Goal: Transaction & Acquisition: Book appointment/travel/reservation

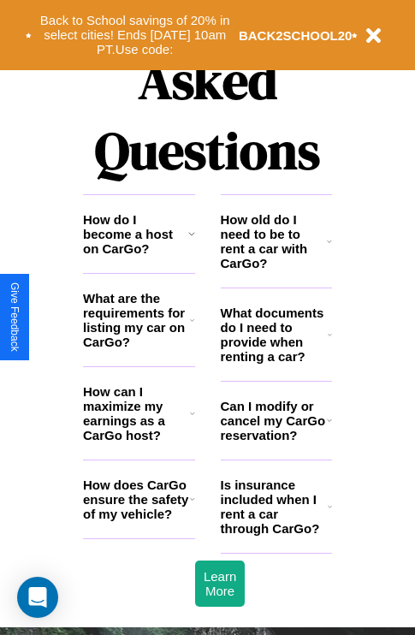
scroll to position [2075, 0]
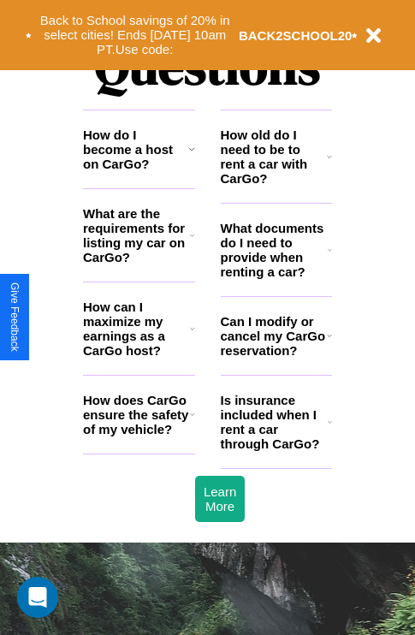
click at [191, 156] on icon at bounding box center [191, 149] width 7 height 14
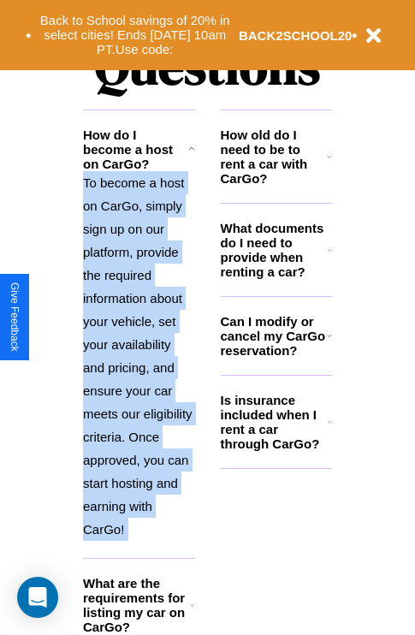
scroll to position [2292, 0]
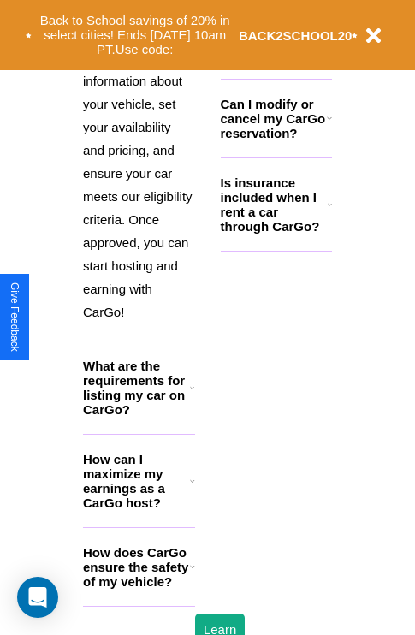
click at [139, 589] on h3 "How does CarGo ensure the safety of my vehicle?" at bounding box center [136, 567] width 107 height 44
click at [330, 212] on icon at bounding box center [330, 205] width 4 height 14
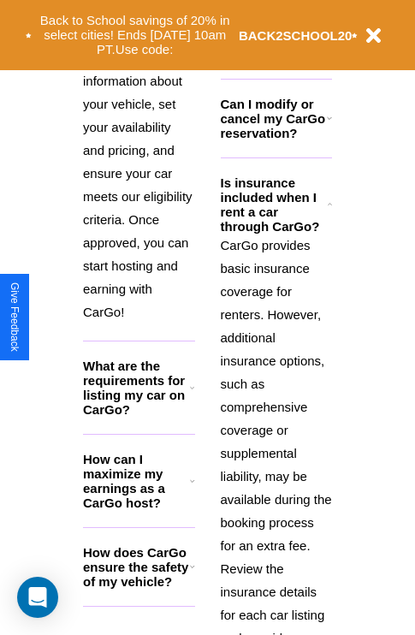
click at [276, 60] on div "Back to School savings of 20% in select cities! Ends [DATE] 10am PT. Use code: …" at bounding box center [192, 35] width 332 height 53
click at [192, 574] on icon at bounding box center [192, 567] width 5 height 14
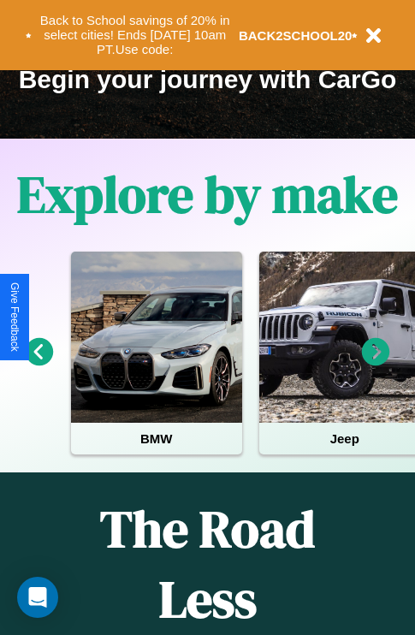
scroll to position [264, 0]
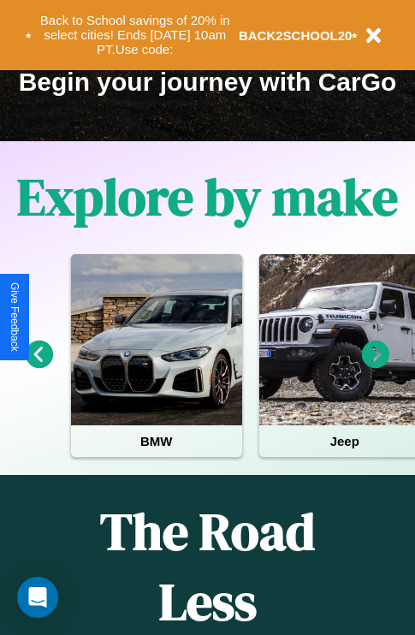
click at [376, 366] on icon at bounding box center [376, 355] width 28 height 28
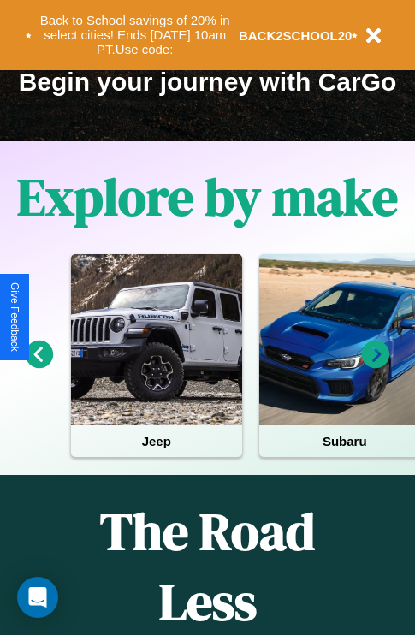
click at [376, 366] on icon at bounding box center [376, 355] width 28 height 28
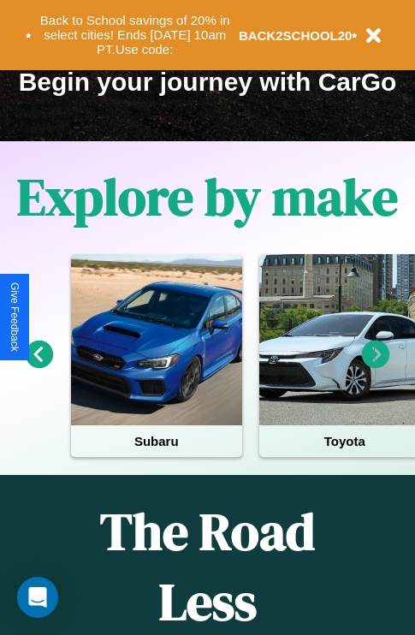
click at [376, 366] on icon at bounding box center [376, 355] width 28 height 28
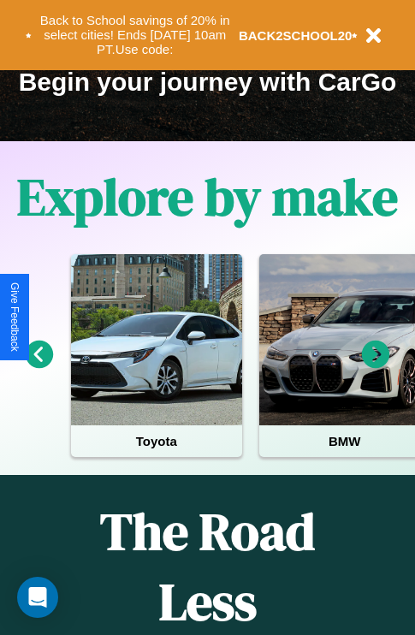
click at [39, 366] on icon at bounding box center [40, 355] width 28 height 28
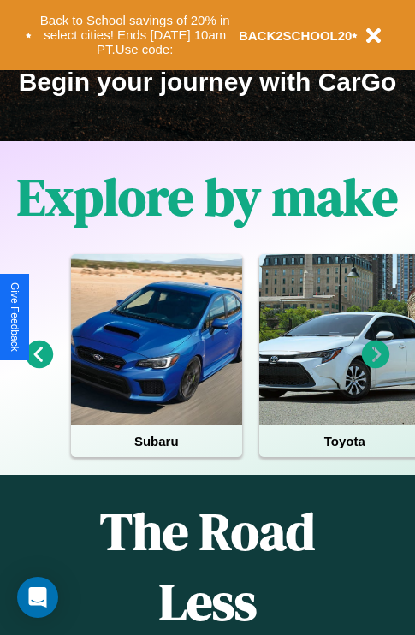
click at [39, 366] on icon at bounding box center [40, 355] width 28 height 28
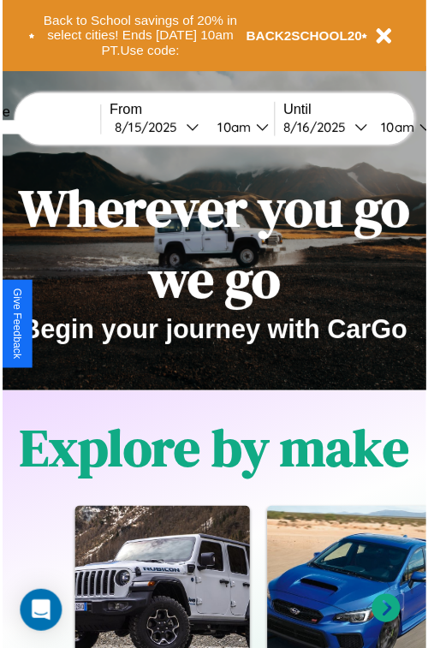
scroll to position [0, 0]
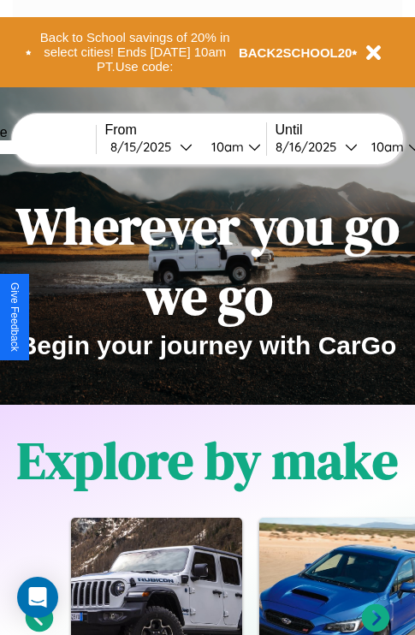
click at [57, 146] on input "text" at bounding box center [31, 147] width 128 height 14
type input "**********"
click at [171, 146] on div "[DATE]" at bounding box center [144, 147] width 69 height 16
select select "*"
select select "****"
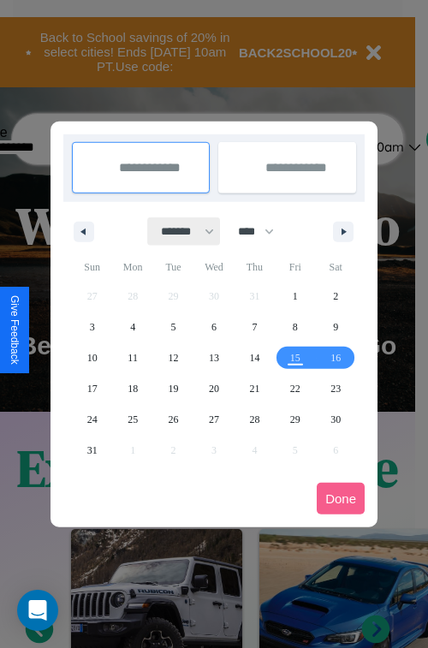
click at [180, 231] on select "******* ******** ***** ***** *** **** **** ****** ********* ******* ******** **…" at bounding box center [184, 232] width 73 height 28
select select "*"
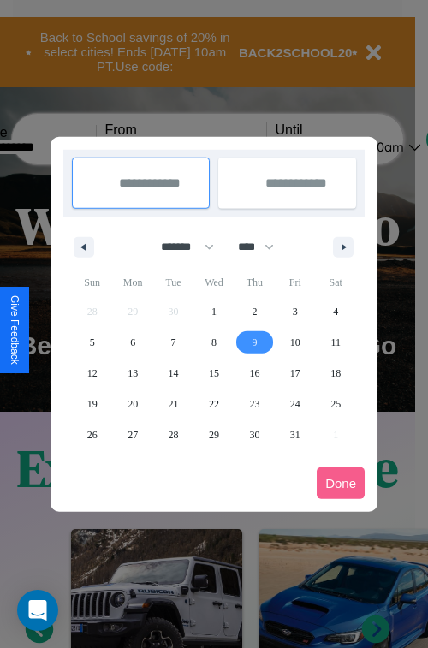
click at [254, 342] on span "9" at bounding box center [254, 342] width 5 height 31
type input "**********"
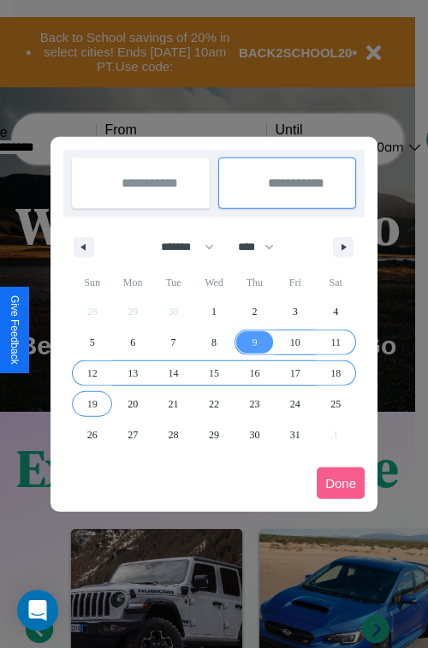
click at [92, 403] on span "19" at bounding box center [92, 404] width 10 height 31
type input "**********"
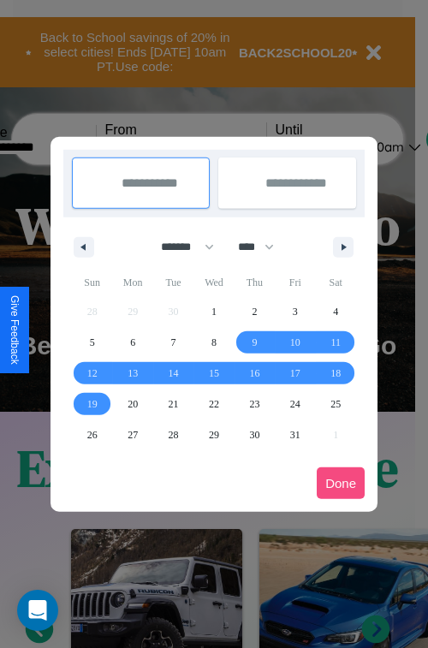
click at [341, 483] on button "Done" at bounding box center [341, 484] width 48 height 32
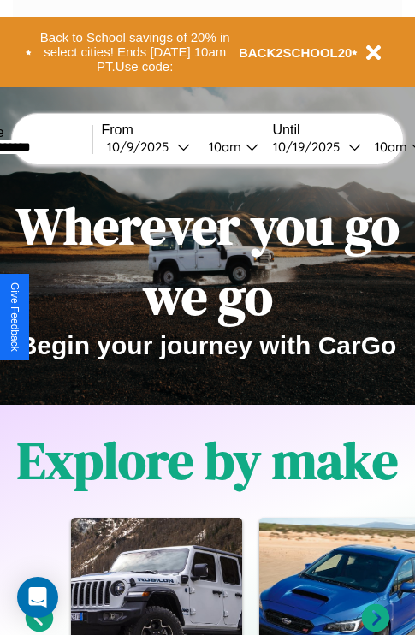
click at [243, 146] on div "10am" at bounding box center [222, 147] width 45 height 16
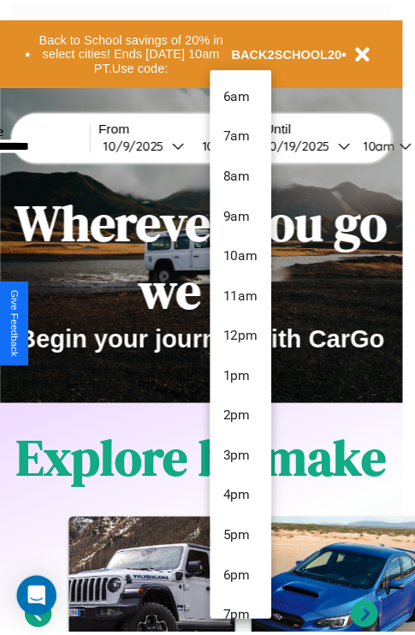
scroll to position [98, 0]
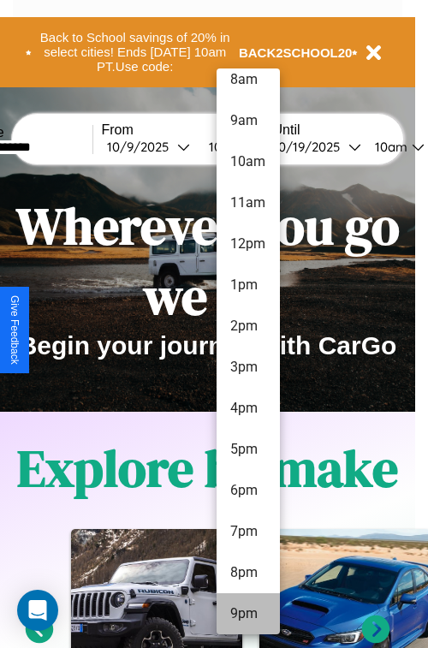
click at [247, 614] on li "9pm" at bounding box center [248, 613] width 63 height 41
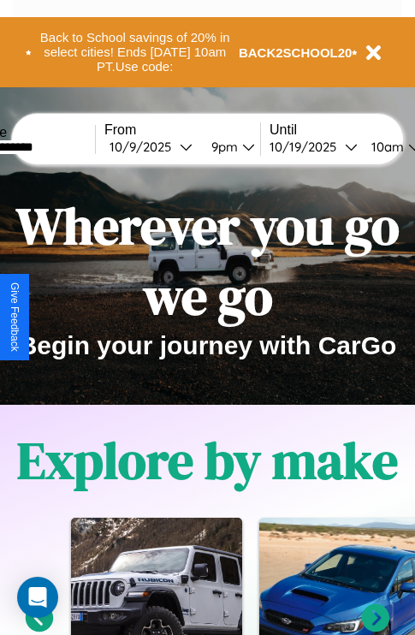
scroll to position [0, 64]
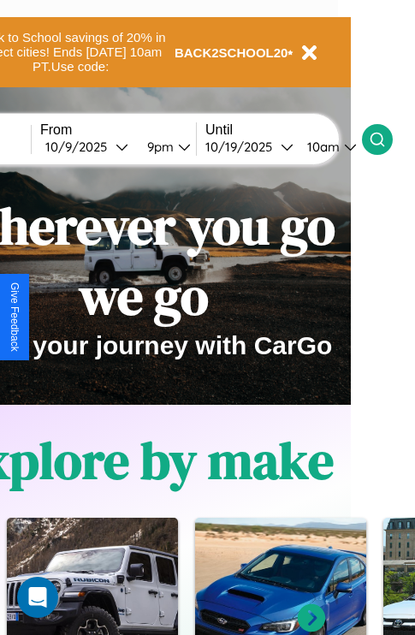
click at [386, 139] on icon at bounding box center [377, 139] width 17 height 17
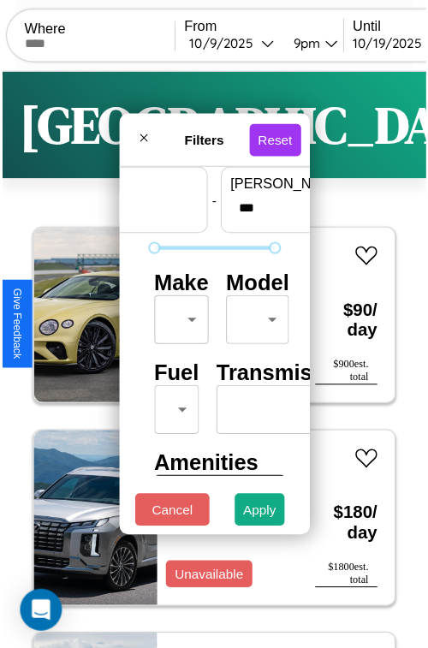
scroll to position [51, 0]
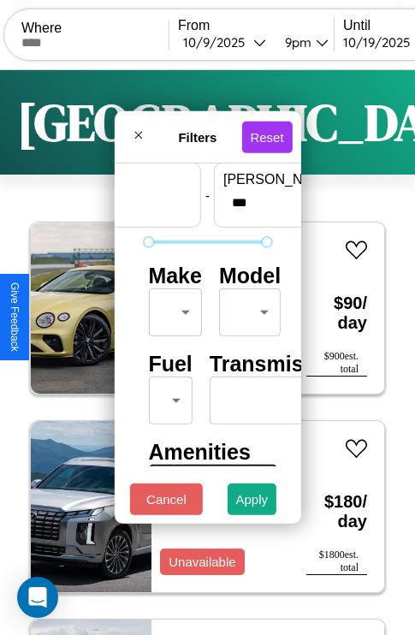
click at [172, 308] on body "CarGo Where From [DATE] 9pm Until [DATE] 10am Become a Host Login Sign Up [GEOG…" at bounding box center [207, 353] width 415 height 706
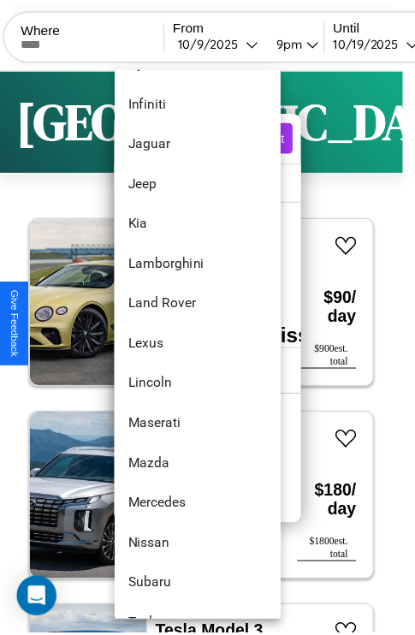
scroll to position [813, 0]
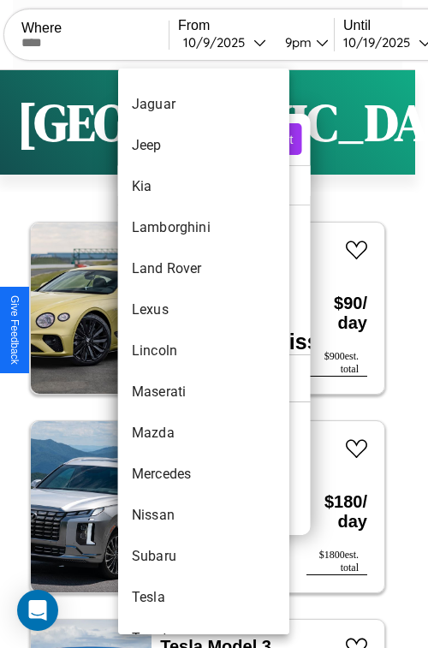
click at [171, 351] on li "Lincoln" at bounding box center [203, 351] width 171 height 41
type input "*******"
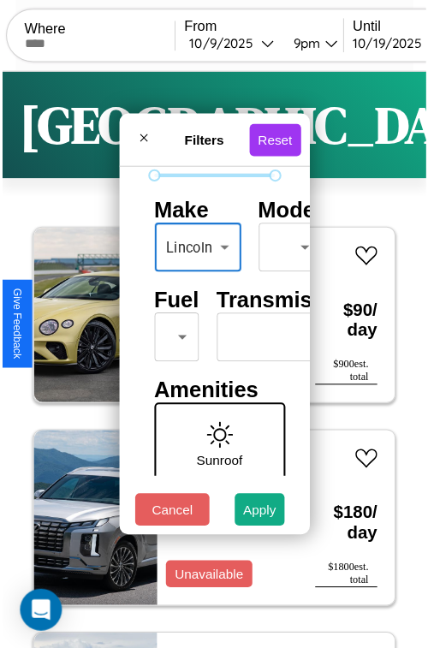
scroll to position [139, 0]
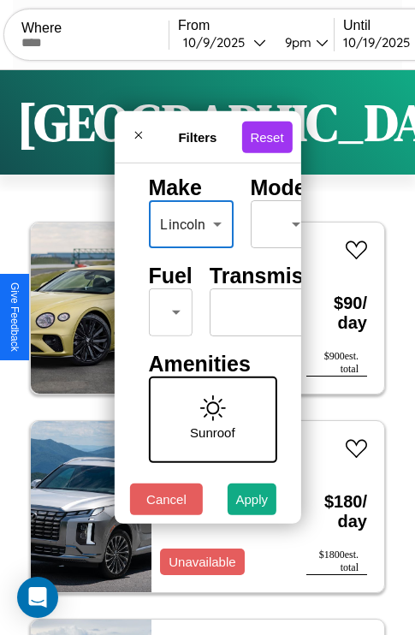
click at [167, 308] on body "CarGo Where From [DATE] 9pm Until [DATE] 10am Become a Host Login Sign Up [GEOG…" at bounding box center [207, 353] width 415 height 706
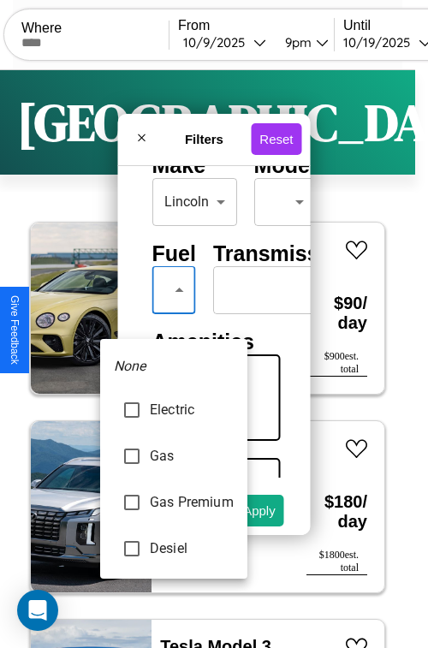
type input "***"
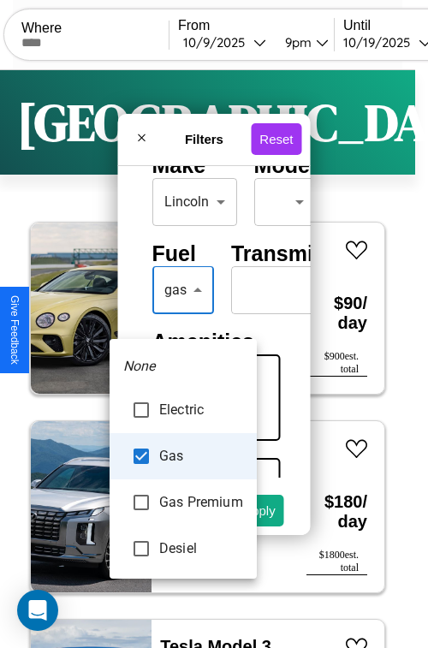
click at [182, 315] on div at bounding box center [214, 324] width 428 height 648
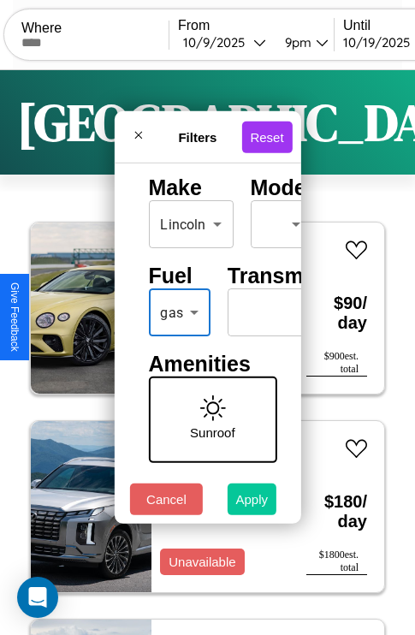
click at [253, 504] on button "Apply" at bounding box center [253, 500] width 50 height 32
